Goal: Task Accomplishment & Management: Manage account settings

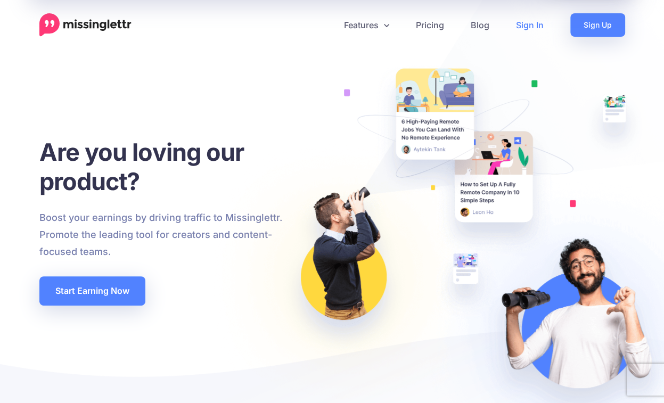
click at [539, 22] on link "Sign In" at bounding box center [529, 24] width 54 height 23
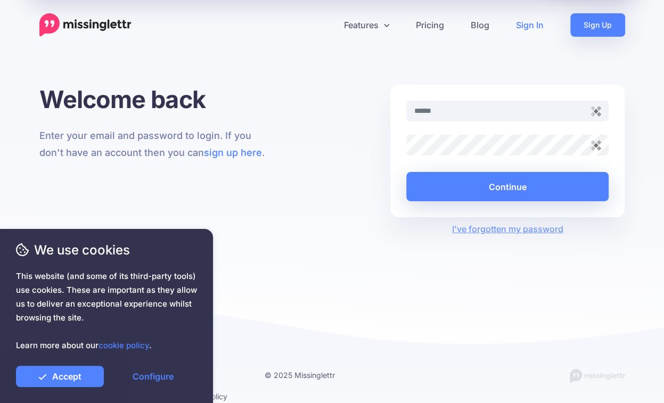
click at [479, 115] on input "text" at bounding box center [507, 111] width 203 height 21
type input "**********"
click at [87, 376] on link "Accept" at bounding box center [60, 376] width 88 height 21
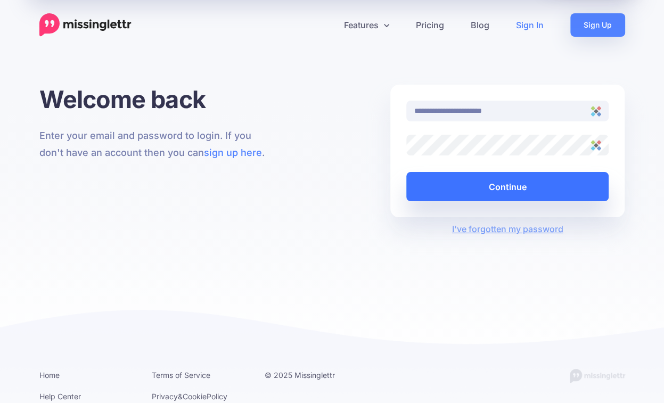
click at [545, 187] on button "Continue" at bounding box center [507, 186] width 203 height 29
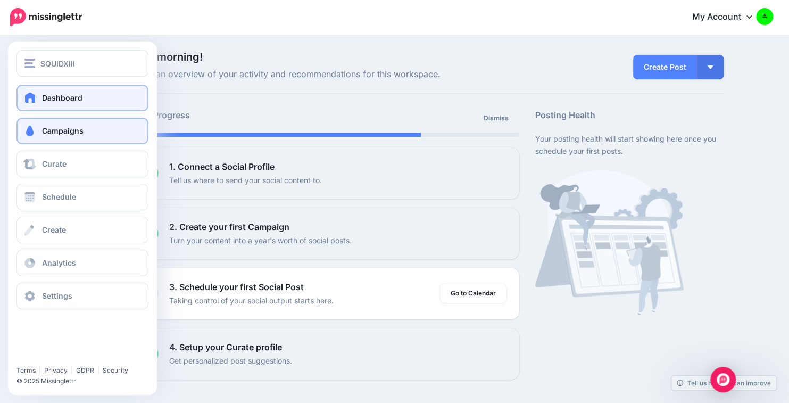
click at [85, 128] on link "Campaigns" at bounding box center [82, 131] width 132 height 27
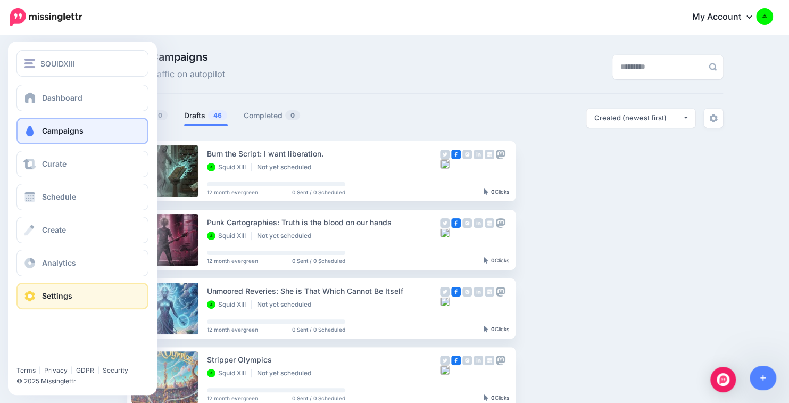
click at [75, 299] on link "Settings" at bounding box center [82, 296] width 132 height 27
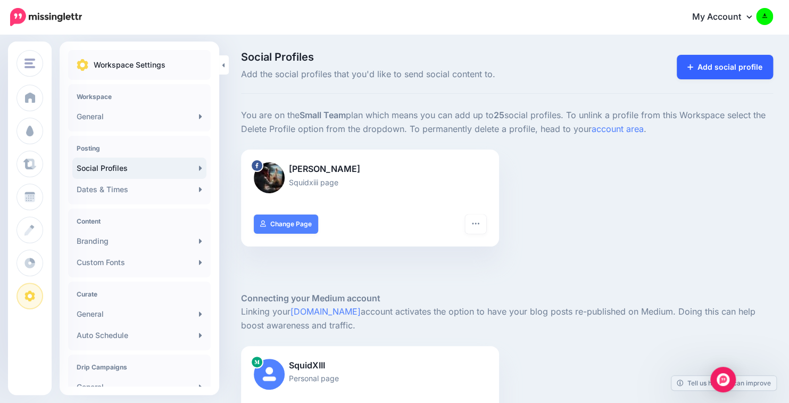
click at [734, 56] on link "Add social profile" at bounding box center [725, 67] width 96 height 24
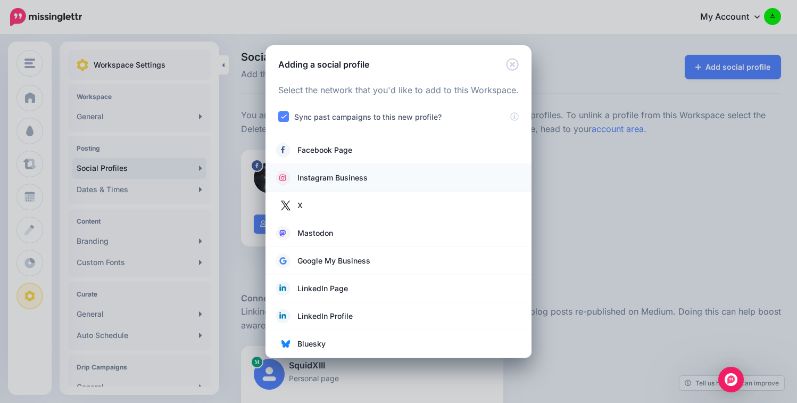
click at [361, 172] on span "Instagram Business" at bounding box center [333, 177] width 70 height 13
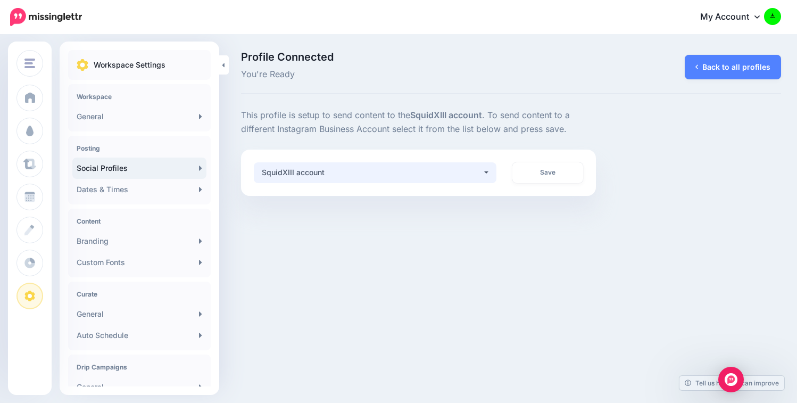
click at [482, 171] on div "SquidXIII account" at bounding box center [372, 172] width 221 height 13
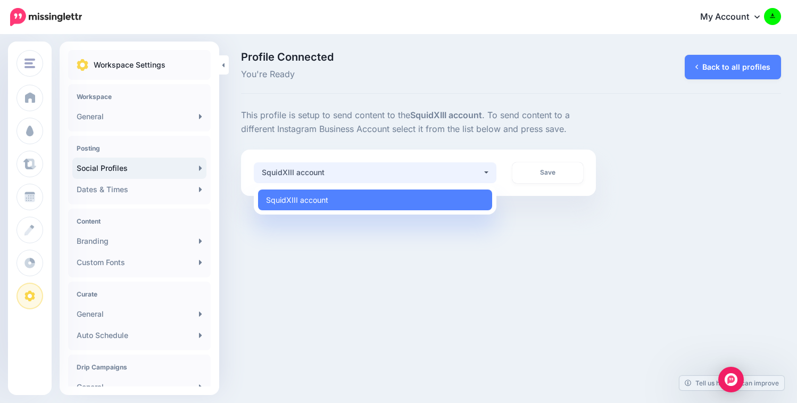
click at [482, 171] on div "SquidXIII account" at bounding box center [372, 172] width 221 height 13
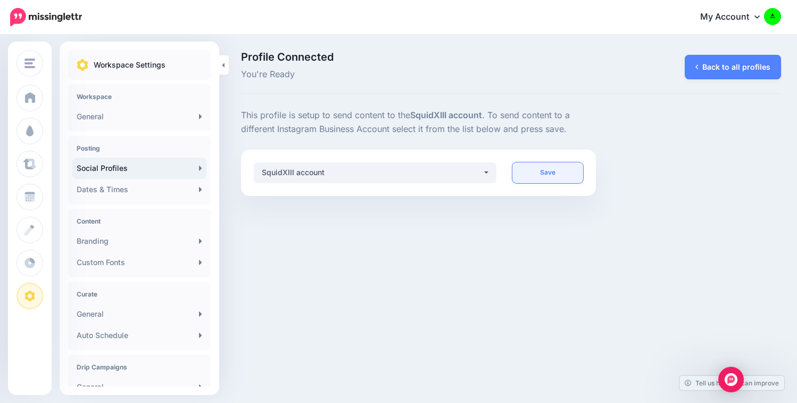
click at [535, 169] on link "Save" at bounding box center [548, 172] width 70 height 21
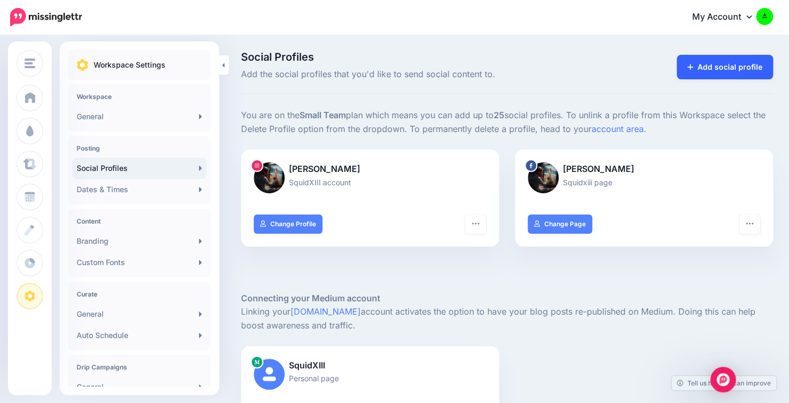
click at [721, 62] on link "Add social profile" at bounding box center [725, 67] width 96 height 24
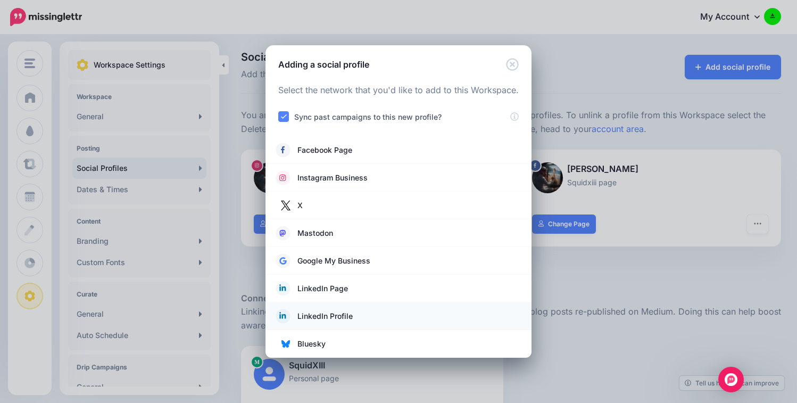
click at [348, 317] on span "LinkedIn Profile" at bounding box center [325, 316] width 55 height 13
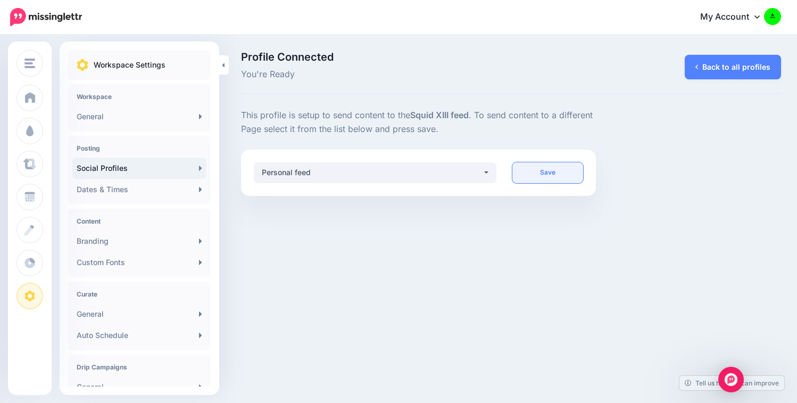
click at [547, 169] on link "Save" at bounding box center [548, 172] width 70 height 21
click at [483, 175] on button "Personal feed" at bounding box center [375, 172] width 243 height 21
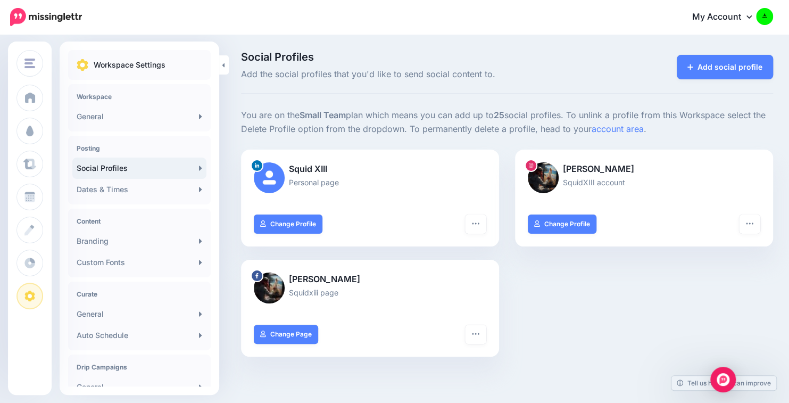
click at [744, 54] on div "Add social profile" at bounding box center [723, 67] width 102 height 30
click at [739, 61] on link "Add social profile" at bounding box center [725, 67] width 96 height 24
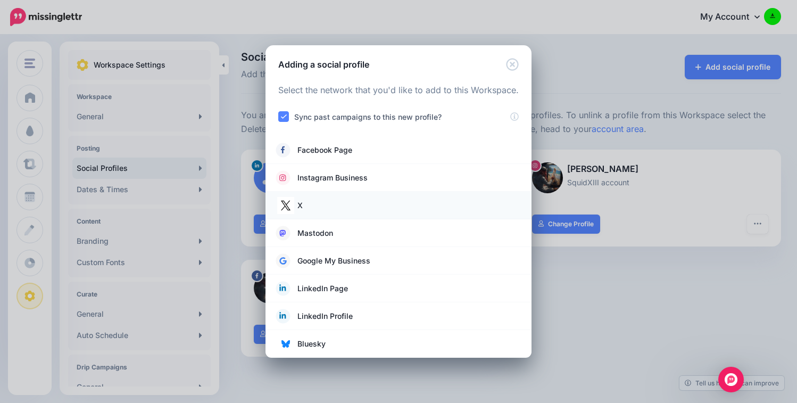
click at [411, 202] on link "X" at bounding box center [398, 205] width 245 height 15
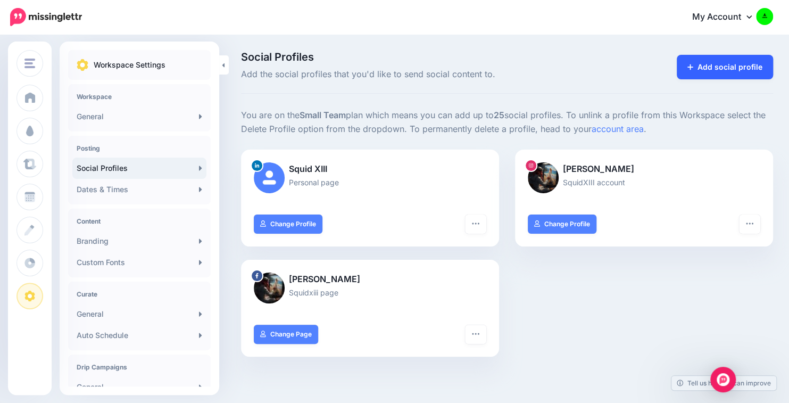
click at [720, 66] on link "Add social profile" at bounding box center [725, 67] width 96 height 24
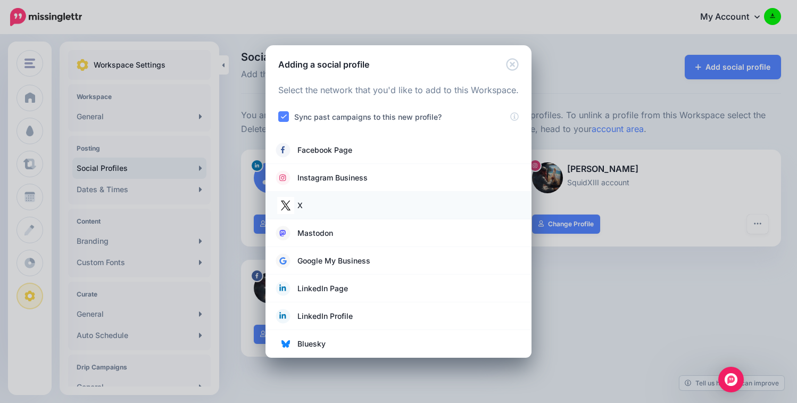
click at [351, 203] on link "X" at bounding box center [398, 205] width 245 height 15
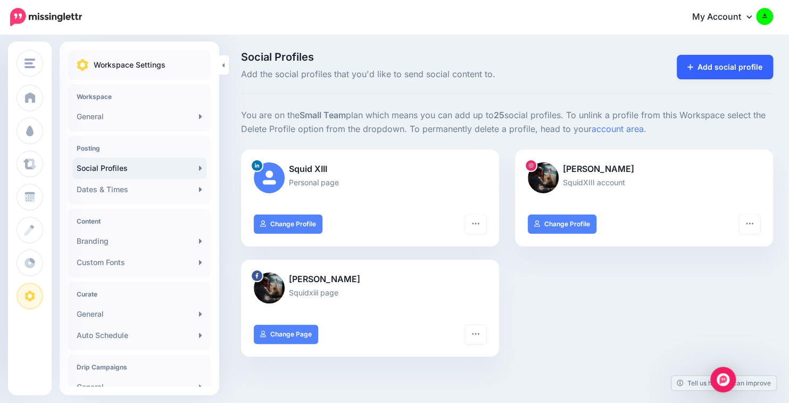
click at [746, 71] on link "Add social profile" at bounding box center [725, 67] width 96 height 24
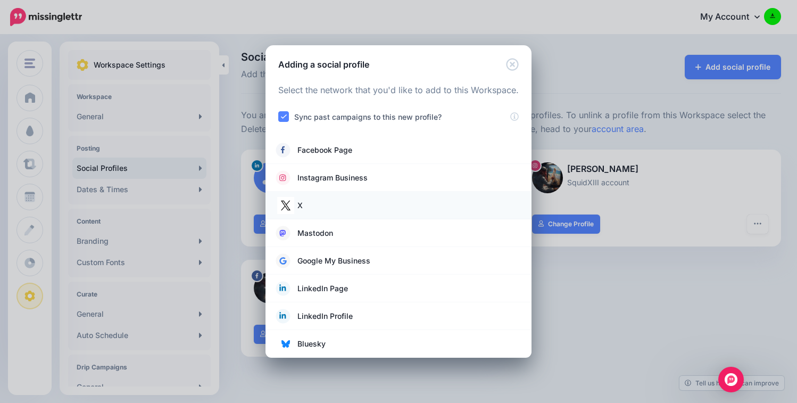
click at [460, 192] on li "X" at bounding box center [399, 206] width 266 height 28
click at [298, 205] on span "X" at bounding box center [300, 205] width 5 height 13
